Goal: Entertainment & Leisure: Consume media (video, audio)

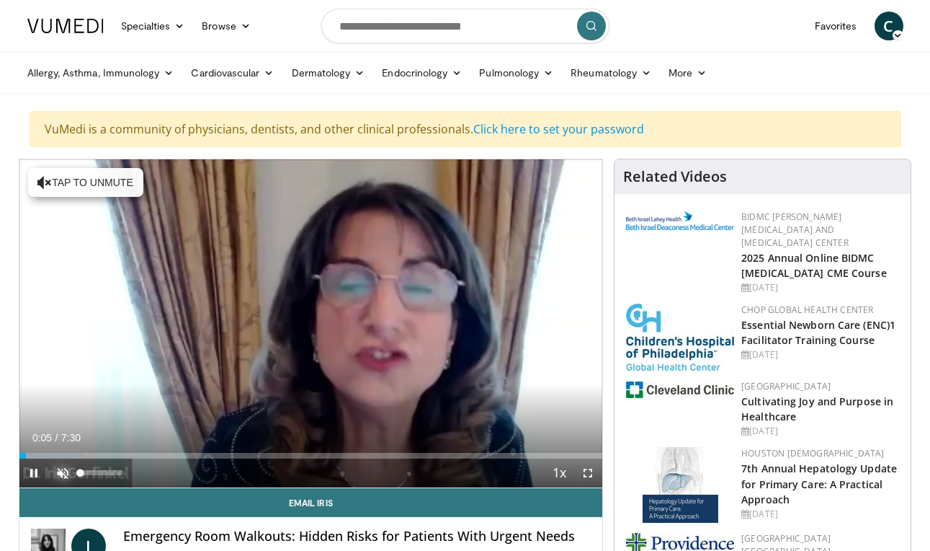
click at [62, 467] on span "Video Player" at bounding box center [62, 472] width 29 height 29
drag, startPoint x: 35, startPoint y: 453, endPoint x: 16, endPoint y: 453, distance: 19.5
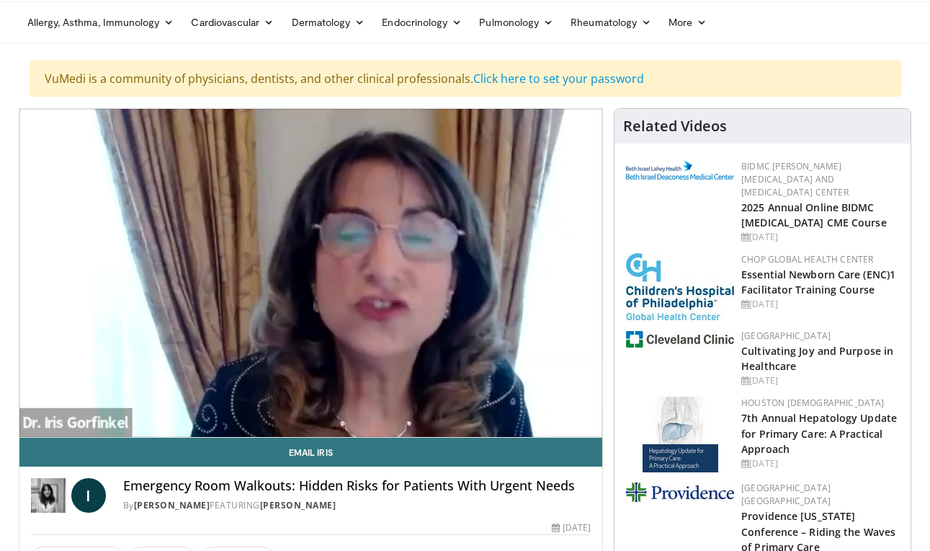
scroll to position [48, 0]
